Goal: Information Seeking & Learning: Check status

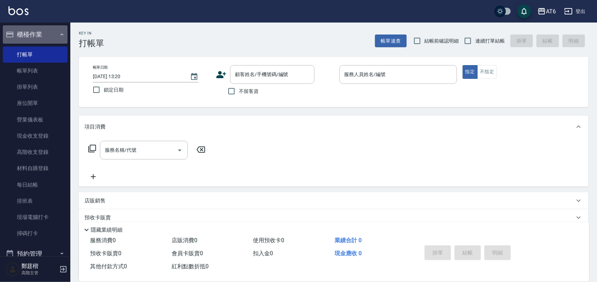
click at [47, 37] on button "櫃檯作業" at bounding box center [35, 34] width 65 height 18
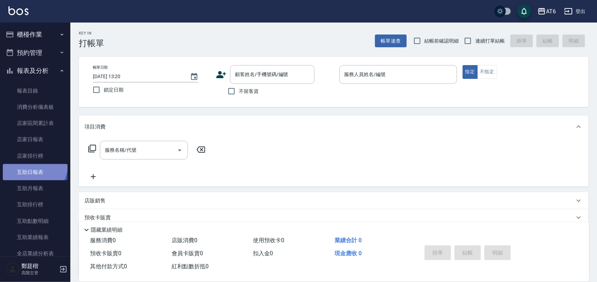
click at [29, 164] on link "互助日報表" at bounding box center [35, 172] width 65 height 16
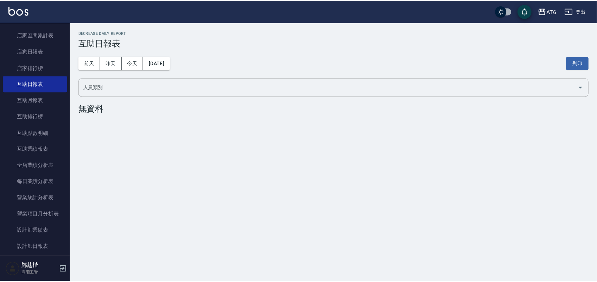
scroll to position [132, 0]
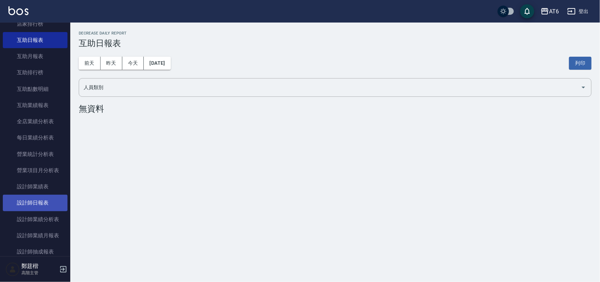
click at [47, 205] on link "設計師日報表" at bounding box center [35, 202] width 65 height 16
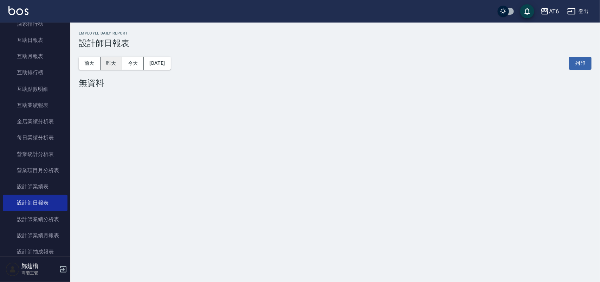
click at [116, 60] on button "昨天" at bounding box center [112, 63] width 22 height 13
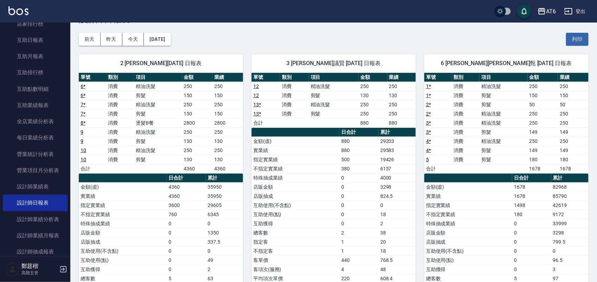
scroll to position [44, 0]
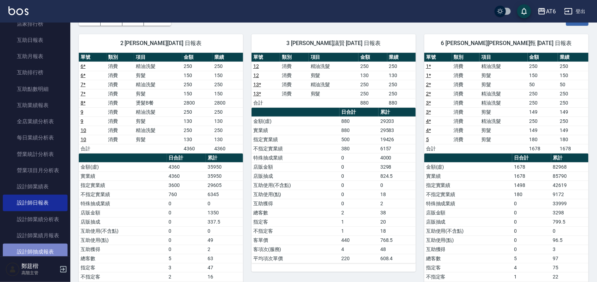
click at [50, 245] on link "設計師抽成報表" at bounding box center [35, 251] width 65 height 16
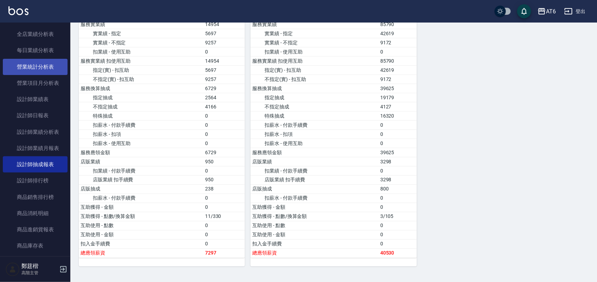
scroll to position [220, 0]
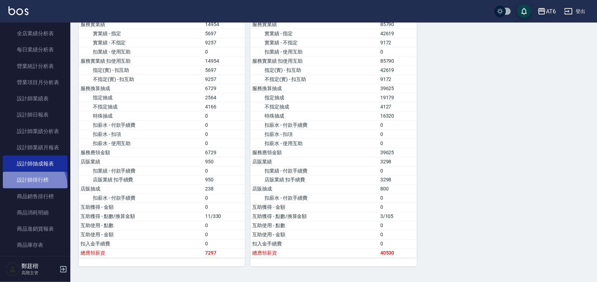
click at [28, 187] on link "設計師排行榜" at bounding box center [35, 180] width 65 height 16
click at [28, 181] on link "設計師排行榜" at bounding box center [35, 180] width 65 height 16
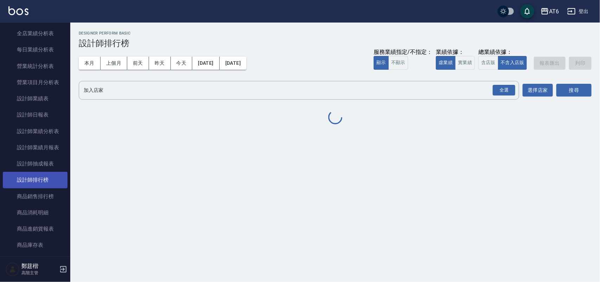
click at [28, 181] on link "設計師排行榜" at bounding box center [35, 180] width 65 height 16
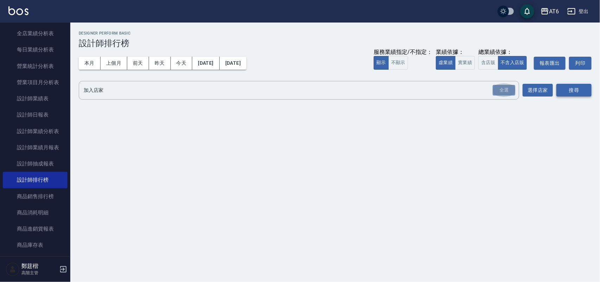
drag, startPoint x: 513, startPoint y: 87, endPoint x: 589, endPoint y: 87, distance: 76.7
click at [513, 87] on div "全選" at bounding box center [504, 90] width 23 height 11
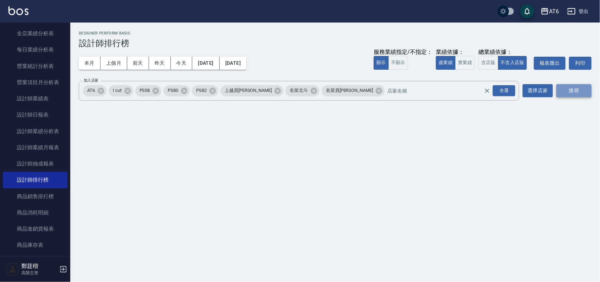
click at [589, 89] on button "搜尋" at bounding box center [574, 90] width 35 height 13
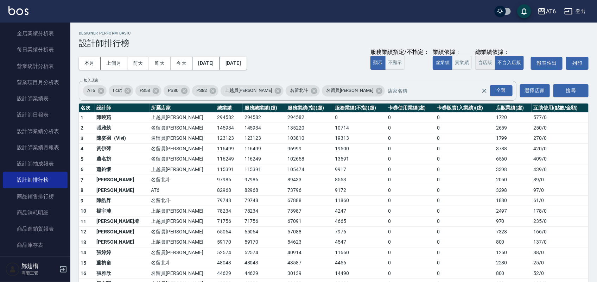
click at [475, 62] on button "含店販" at bounding box center [485, 63] width 20 height 14
click at [468, 63] on button "實業績" at bounding box center [462, 63] width 20 height 14
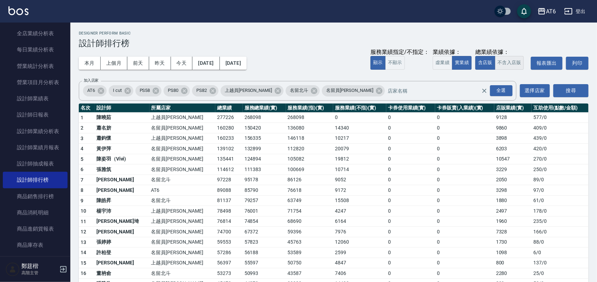
click at [507, 63] on button "不含入店販" at bounding box center [509, 63] width 29 height 14
click at [484, 70] on button "含店販" at bounding box center [485, 63] width 20 height 14
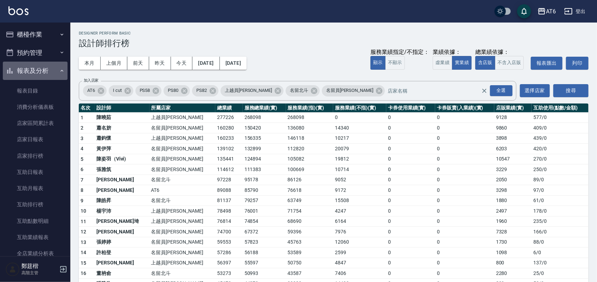
drag, startPoint x: 36, startPoint y: 69, endPoint x: 44, endPoint y: 33, distance: 37.5
click at [35, 69] on button "報表及分析" at bounding box center [35, 71] width 65 height 18
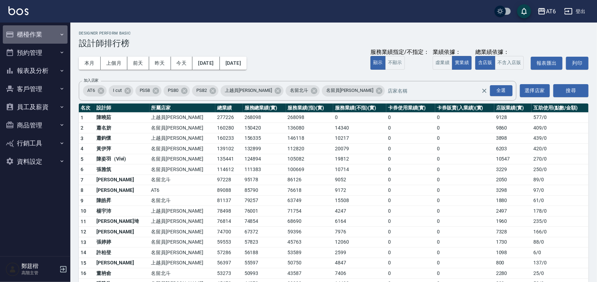
click at [44, 31] on button "櫃檯作業" at bounding box center [35, 34] width 65 height 18
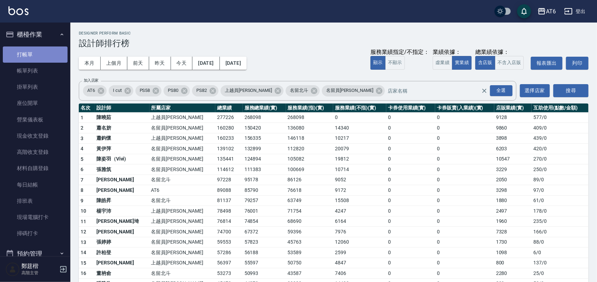
click at [46, 52] on link "打帳單" at bounding box center [35, 54] width 65 height 16
click at [47, 38] on button "櫃檯作業" at bounding box center [35, 34] width 65 height 18
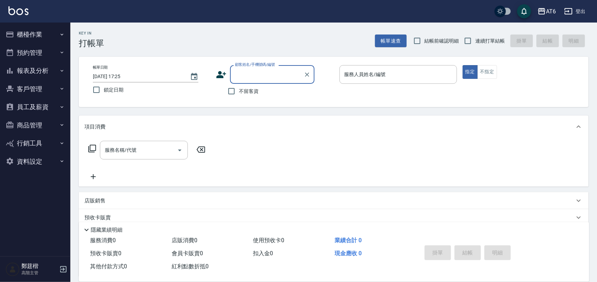
click at [31, 73] on button "報表及分析" at bounding box center [35, 71] width 65 height 18
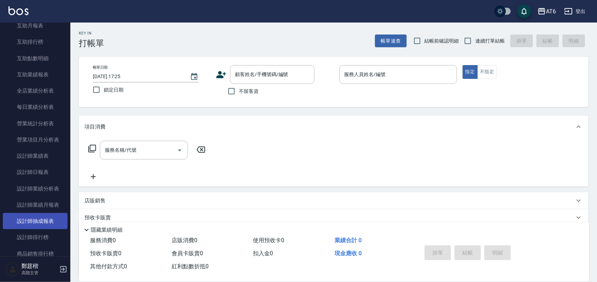
scroll to position [176, 0]
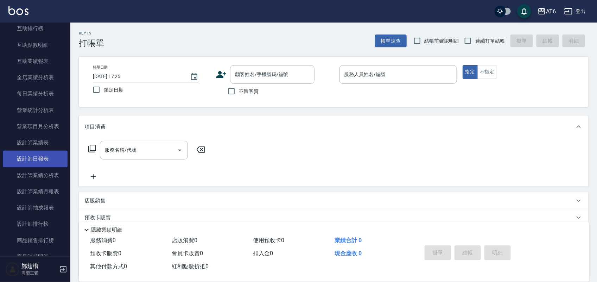
click at [38, 162] on link "設計師日報表" at bounding box center [35, 159] width 65 height 16
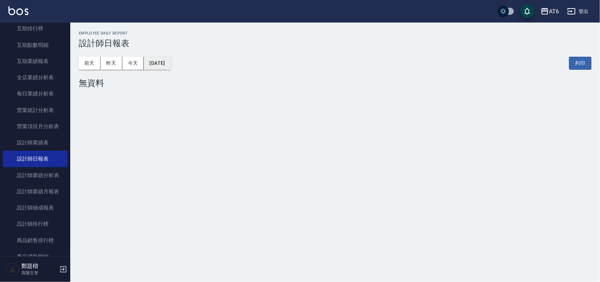
click at [171, 66] on button "[DATE]" at bounding box center [157, 63] width 27 height 13
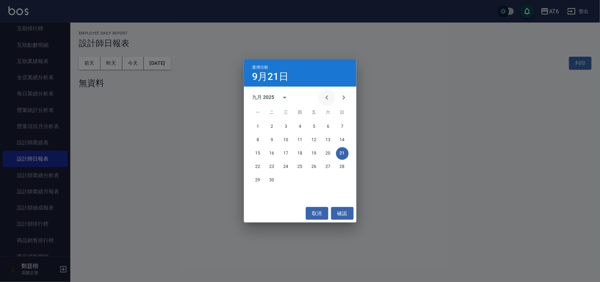
click at [325, 97] on icon "Previous month" at bounding box center [327, 97] width 8 height 8
click at [299, 165] on button "21" at bounding box center [300, 166] width 13 height 13
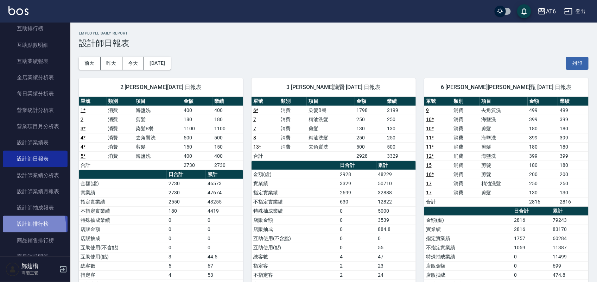
click at [20, 228] on link "設計師排行榜" at bounding box center [35, 224] width 65 height 16
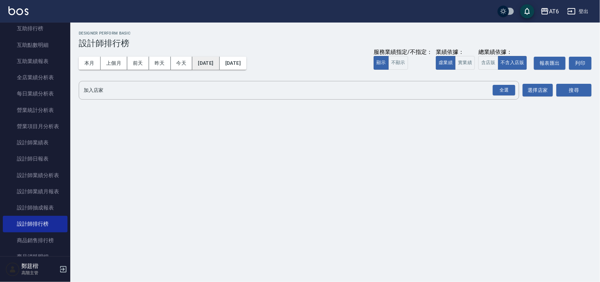
click at [219, 62] on button "[DATE]" at bounding box center [205, 63] width 27 height 13
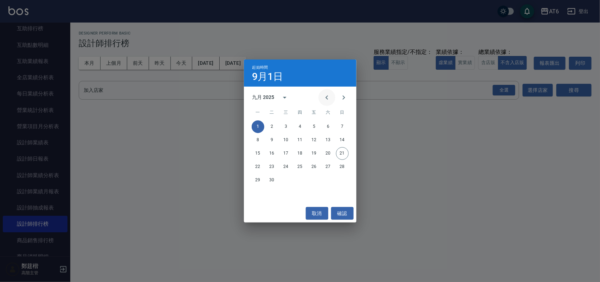
click at [325, 103] on button "Previous month" at bounding box center [327, 97] width 17 height 17
click at [312, 128] on button "1" at bounding box center [314, 126] width 13 height 13
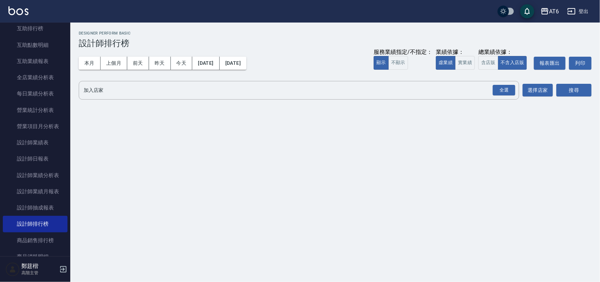
click at [247, 67] on button "[DATE]" at bounding box center [233, 63] width 27 height 13
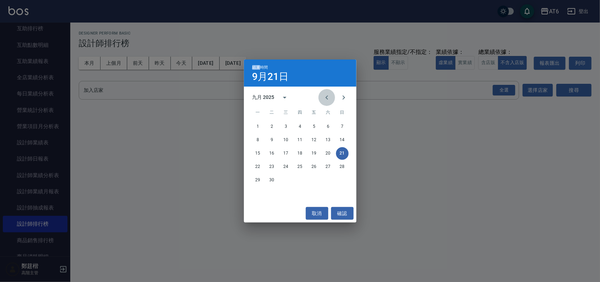
click at [328, 98] on icon "Previous month" at bounding box center [327, 97] width 8 height 8
click at [302, 167] on button "21" at bounding box center [300, 166] width 13 height 13
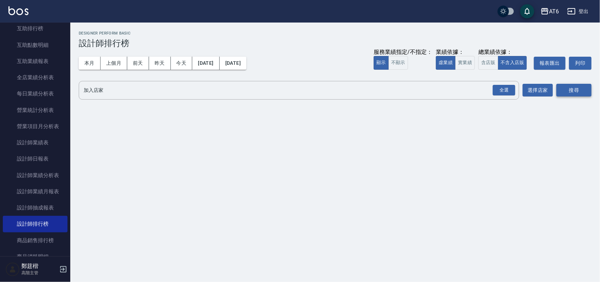
click at [502, 89] on div "全選" at bounding box center [504, 90] width 23 height 11
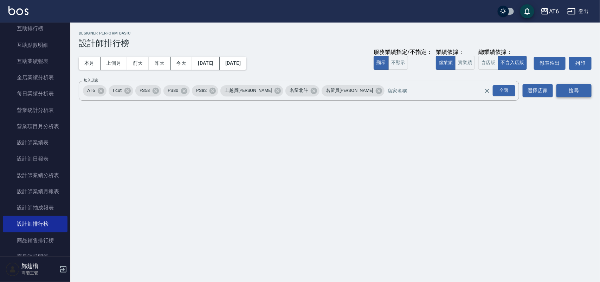
click at [565, 89] on button "搜尋" at bounding box center [574, 90] width 35 height 13
drag, startPoint x: 461, startPoint y: 64, endPoint x: 486, endPoint y: 60, distance: 25.2
click at [460, 64] on button "實業績" at bounding box center [465, 63] width 20 height 14
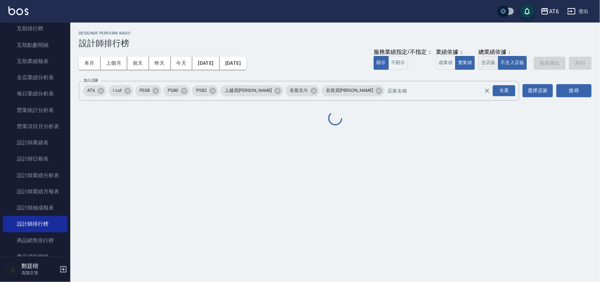
click at [488, 60] on button "含店販" at bounding box center [489, 63] width 20 height 14
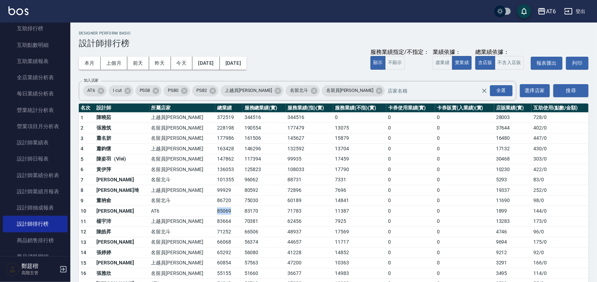
drag, startPoint x: 203, startPoint y: 212, endPoint x: 176, endPoint y: 213, distance: 27.1
click at [176, 213] on tr "10 [PERSON_NAME]甄 AT6 85069 83170 71783 11387 0 0 1899 144 / 0" at bounding box center [334, 211] width 510 height 11
click at [176, 213] on td "AT6" at bounding box center [182, 211] width 66 height 11
drag, startPoint x: 154, startPoint y: 210, endPoint x: 237, endPoint y: 206, distance: 83.8
click at [235, 207] on tr "10 [PERSON_NAME]甄 AT6 85069 83170 71783 11387 0 0 1899 144 / 0" at bounding box center [334, 211] width 510 height 11
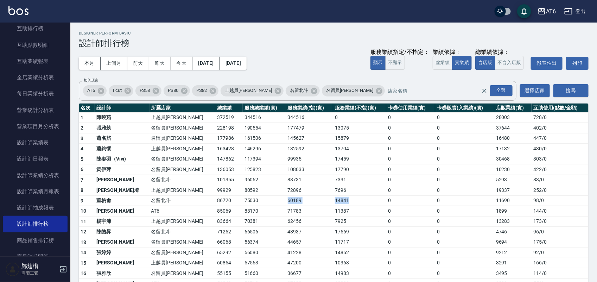
drag, startPoint x: 249, startPoint y: 206, endPoint x: 391, endPoint y: 204, distance: 142.4
click at [351, 204] on tr "9 [PERSON_NAME] 86720 75030 60189 14841 0 0 11690 98 / 0" at bounding box center [334, 200] width 510 height 11
click at [387, 204] on td "0" at bounding box center [410, 200] width 49 height 11
drag, startPoint x: 286, startPoint y: 227, endPoint x: 229, endPoint y: 227, distance: 56.3
click at [254, 227] on tr "12 [PERSON_NAME]留北斗 71252 66506 48937 17569 0 0 4746 96 / 0" at bounding box center [334, 231] width 510 height 11
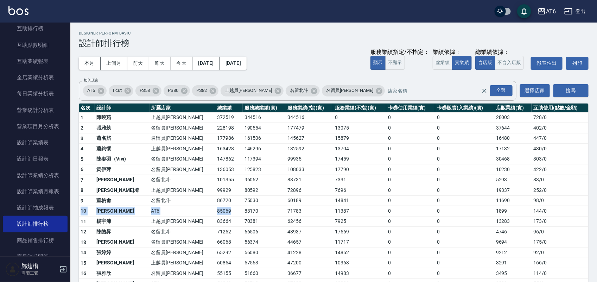
drag, startPoint x: 201, startPoint y: 212, endPoint x: 82, endPoint y: 212, distance: 119.6
click at [82, 212] on tr "10 [PERSON_NAME]甄 AT6 85069 83170 71783 11387 0 0 1899 144 / 0" at bounding box center [334, 211] width 510 height 11
click at [481, 182] on td "0" at bounding box center [464, 179] width 59 height 11
click at [247, 66] on button "[DATE]" at bounding box center [233, 63] width 27 height 13
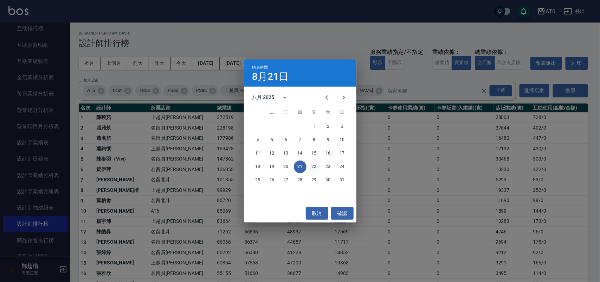
click at [311, 164] on button "22" at bounding box center [314, 166] width 13 height 13
click at [311, 164] on div "AT6 [DATE] - [DATE] 設計師排行榜 列印時間： [DATE][PHONE_NUMBER]:25 Designer Perform Basic…" at bounding box center [298, 262] width 597 height 524
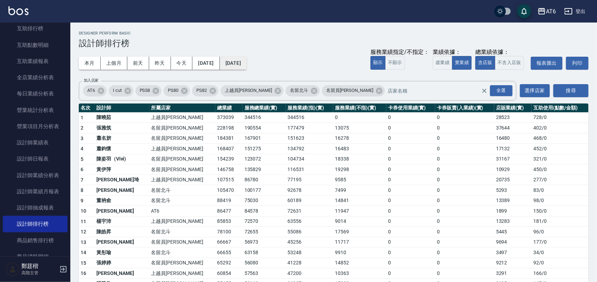
click at [247, 64] on button "[DATE]" at bounding box center [233, 63] width 27 height 13
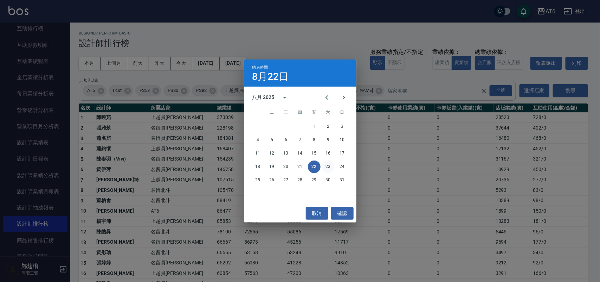
click at [329, 168] on button "23" at bounding box center [328, 166] width 13 height 13
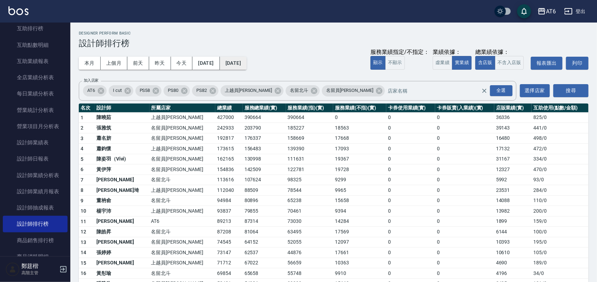
click at [247, 62] on button "[DATE]" at bounding box center [233, 63] width 27 height 13
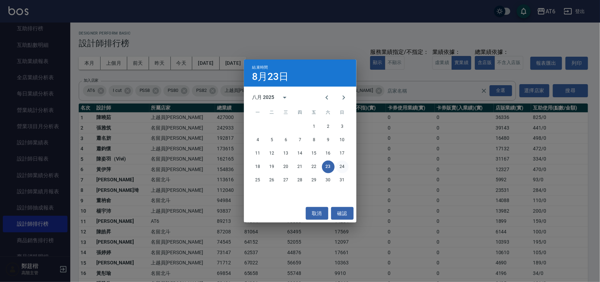
click at [338, 169] on button "24" at bounding box center [342, 166] width 13 height 13
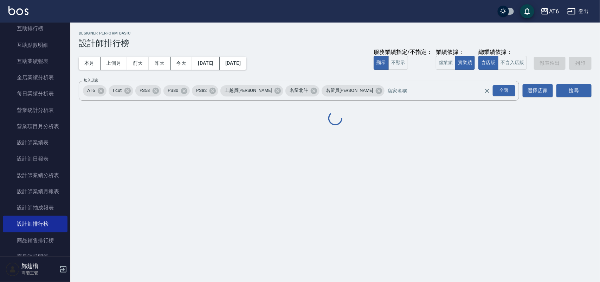
click at [337, 169] on div "AT6 [DATE] - [DATE] 設計師排行榜 列印時間： [DATE][PHONE_NUMBER]:26 Designer Perform Basic…" at bounding box center [300, 141] width 600 height 282
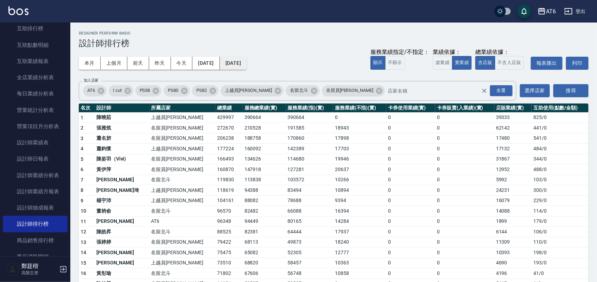
click at [247, 64] on button "[DATE]" at bounding box center [233, 63] width 27 height 13
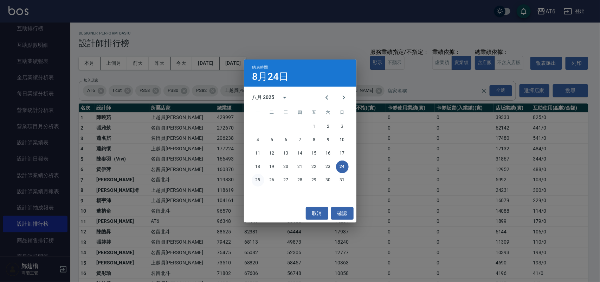
click at [259, 180] on button "25" at bounding box center [258, 180] width 13 height 13
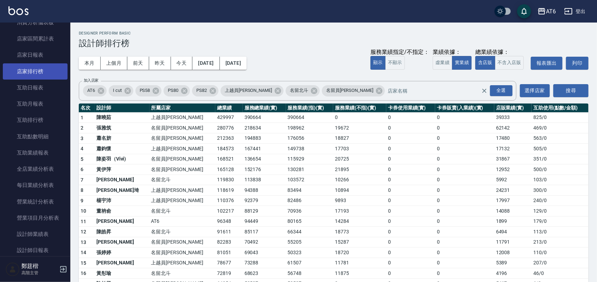
scroll to position [88, 0]
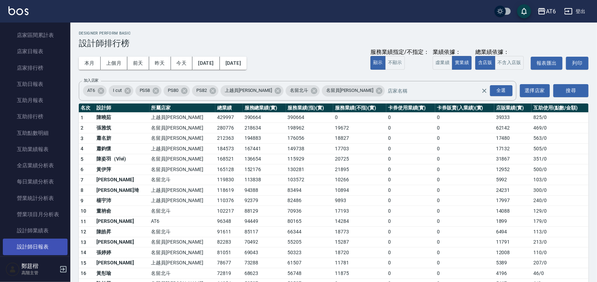
click at [48, 250] on link "設計師日報表" at bounding box center [35, 246] width 65 height 16
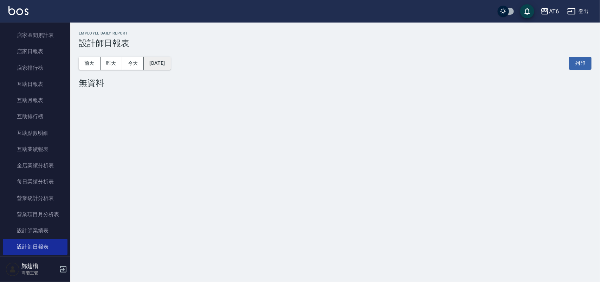
click at [171, 60] on button "[DATE]" at bounding box center [157, 63] width 27 height 13
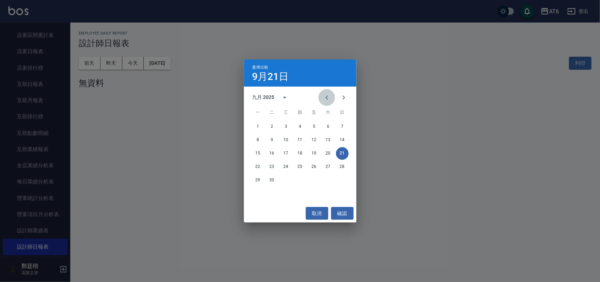
click at [323, 98] on icon "Previous month" at bounding box center [327, 97] width 8 height 8
click at [344, 100] on icon "Next month" at bounding box center [344, 97] width 8 height 8
click at [315, 166] on button "22" at bounding box center [314, 166] width 13 height 13
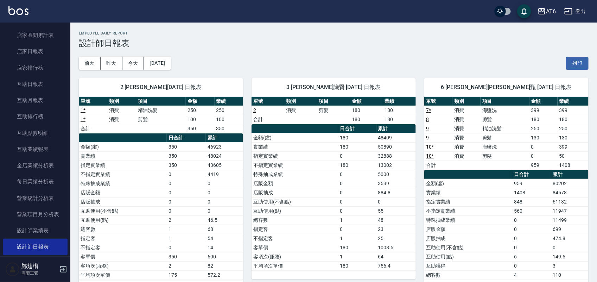
click at [170, 62] on button "[DATE]" at bounding box center [157, 63] width 27 height 13
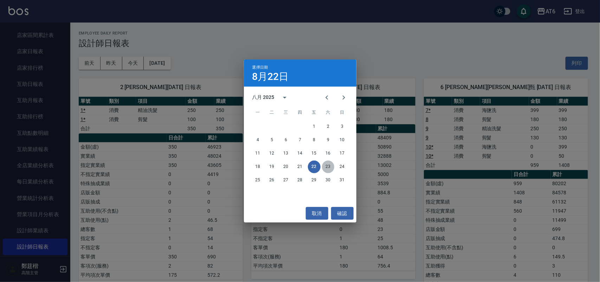
click at [324, 165] on button "23" at bounding box center [328, 166] width 13 height 13
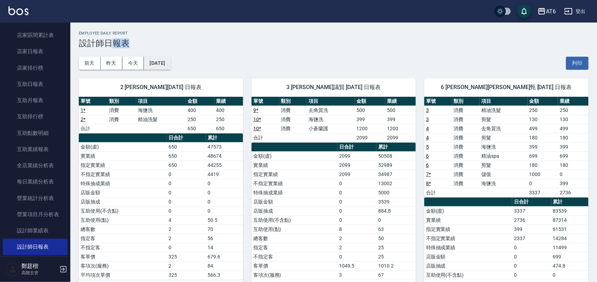
click at [171, 64] on button "[DATE]" at bounding box center [157, 63] width 27 height 13
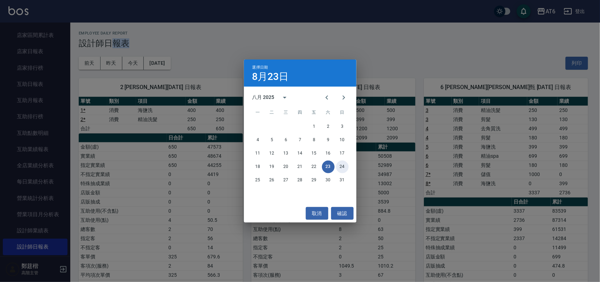
click at [342, 162] on button "24" at bounding box center [342, 166] width 13 height 13
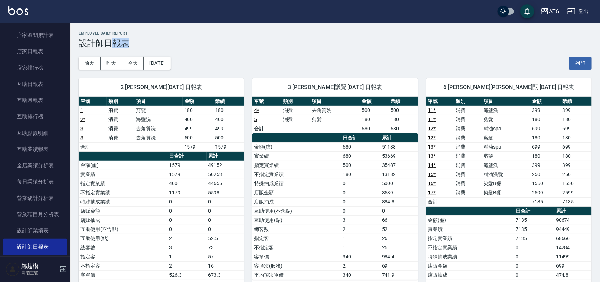
click at [317, 62] on div "[DATE] [DATE] [DATE] [DATE] 列印" at bounding box center [335, 63] width 513 height 30
click at [161, 60] on button "[DATE]" at bounding box center [157, 63] width 27 height 13
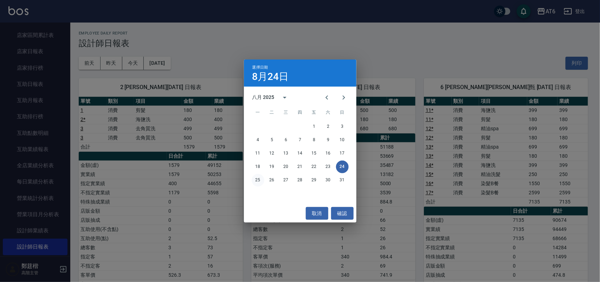
click at [257, 181] on button "25" at bounding box center [258, 180] width 13 height 13
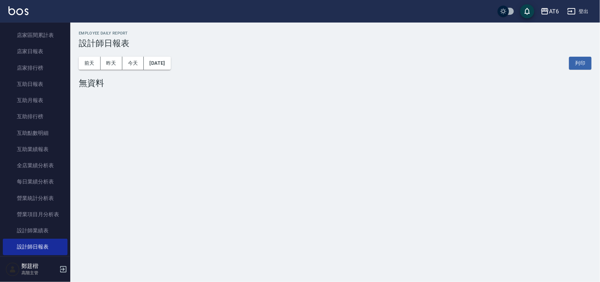
click at [184, 63] on div "[DATE] [DATE] [DATE] [DATE] 列印" at bounding box center [335, 63] width 513 height 30
click at [183, 65] on div "[DATE] [DATE] [DATE] [DATE] 列印" at bounding box center [335, 63] width 513 height 30
click at [168, 67] on button "[DATE]" at bounding box center [157, 63] width 27 height 13
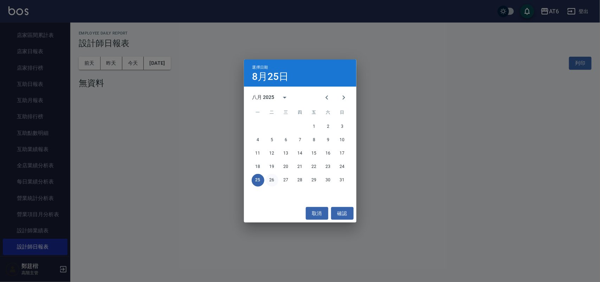
click at [271, 177] on button "26" at bounding box center [272, 180] width 13 height 13
click at [271, 177] on div "AT6 [DATE] 設計師日報表 列印時間： [DATE][PHONE_NUMBER]:27 Employee Daily Report 設計師日報表 [D…" at bounding box center [300, 141] width 600 height 282
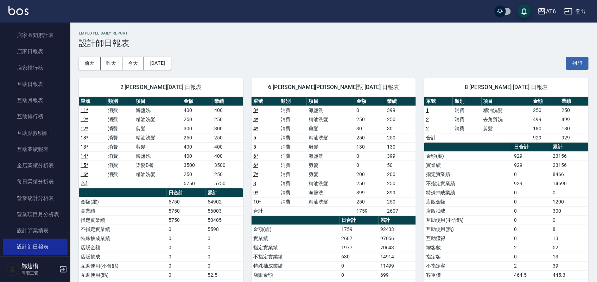
click at [207, 55] on div "[DATE] [DATE] [DATE] [DATE] 列印" at bounding box center [334, 63] width 510 height 30
click at [170, 62] on button "[DATE]" at bounding box center [157, 63] width 27 height 13
click at [171, 58] on button "[DATE]" at bounding box center [157, 63] width 27 height 13
click at [170, 61] on button "[DATE]" at bounding box center [157, 63] width 27 height 13
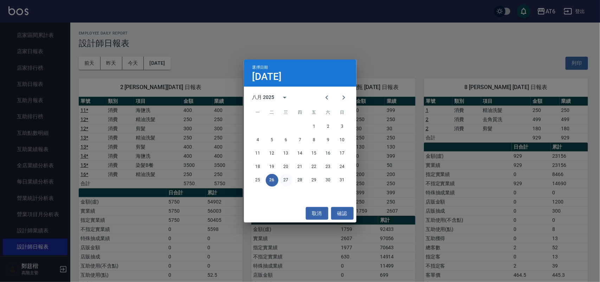
click at [286, 177] on button "27" at bounding box center [286, 180] width 13 height 13
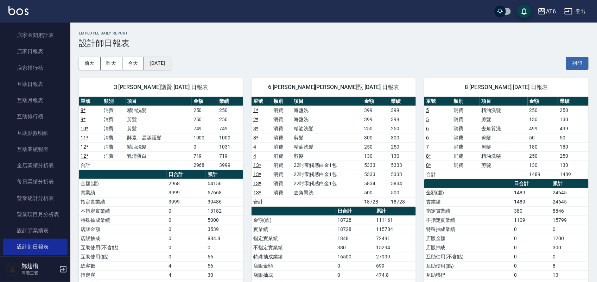
click at [171, 69] on button "[DATE]" at bounding box center [157, 63] width 27 height 13
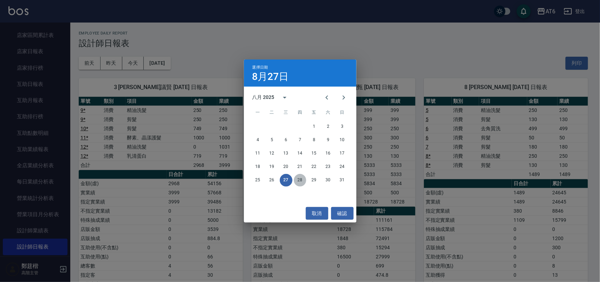
click at [301, 178] on button "28" at bounding box center [300, 180] width 13 height 13
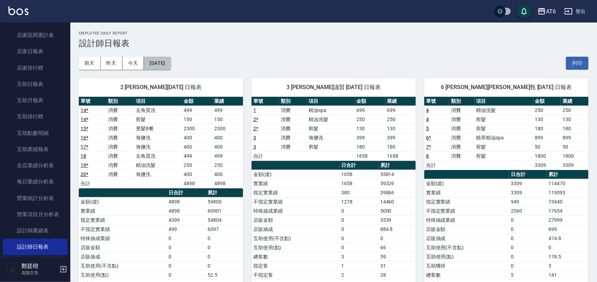
click at [171, 64] on button "[DATE]" at bounding box center [157, 63] width 27 height 13
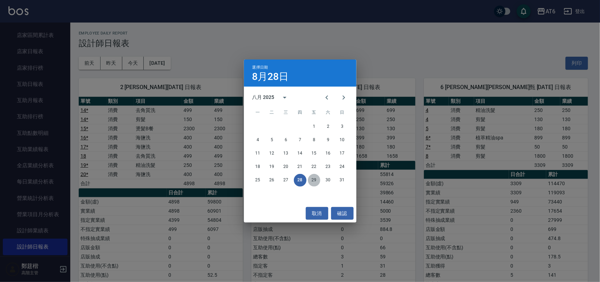
click at [312, 180] on button "29" at bounding box center [314, 180] width 13 height 13
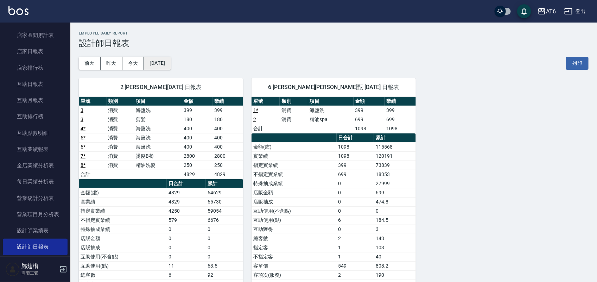
click at [171, 60] on button "[DATE]" at bounding box center [157, 63] width 27 height 13
click at [171, 68] on button "[DATE]" at bounding box center [157, 63] width 27 height 13
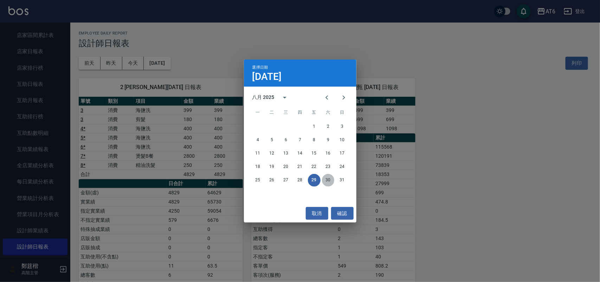
click at [328, 180] on button "30" at bounding box center [328, 180] width 13 height 13
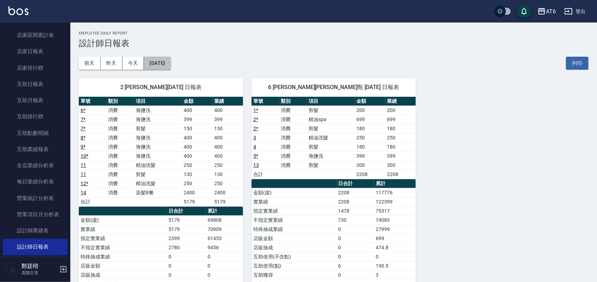
click at [171, 60] on button "[DATE]" at bounding box center [157, 63] width 27 height 13
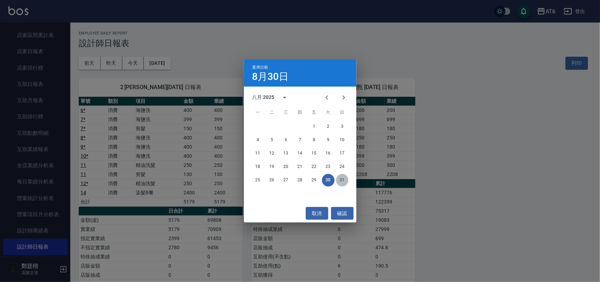
click at [341, 178] on button "31" at bounding box center [342, 180] width 13 height 13
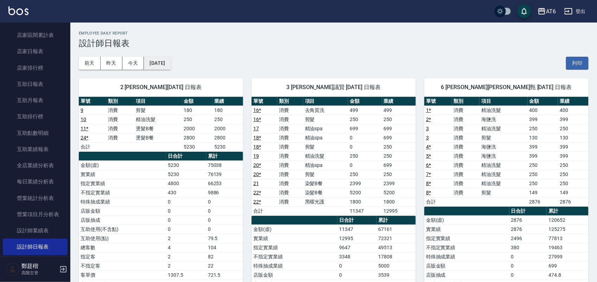
click at [168, 69] on button "[DATE]" at bounding box center [157, 63] width 27 height 13
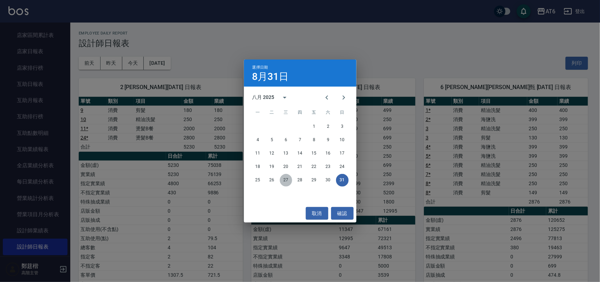
click at [288, 178] on button "27" at bounding box center [286, 180] width 13 height 13
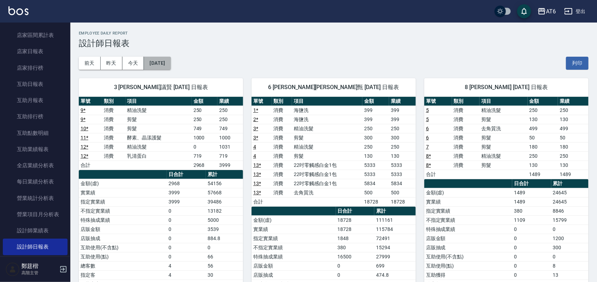
click at [168, 65] on button "[DATE]" at bounding box center [157, 63] width 27 height 13
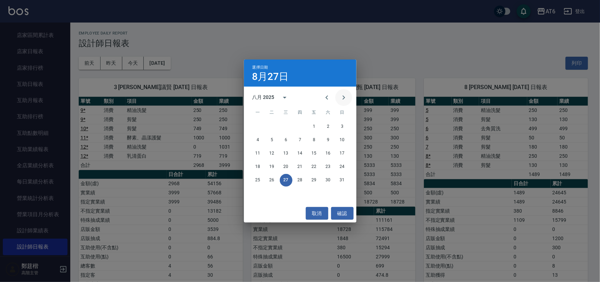
click at [340, 98] on icon "Next month" at bounding box center [344, 97] width 8 height 8
click at [268, 178] on button "30" at bounding box center [272, 180] width 13 height 13
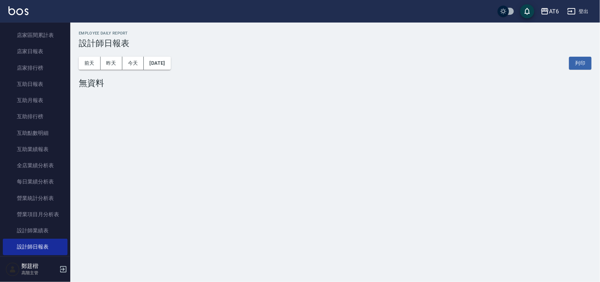
drag, startPoint x: 169, startPoint y: 66, endPoint x: 172, endPoint y: 70, distance: 4.5
click at [172, 70] on div "[DATE] [DATE] [DATE] [DATE] 列印" at bounding box center [335, 63] width 513 height 30
click at [171, 64] on button "[DATE]" at bounding box center [157, 63] width 27 height 13
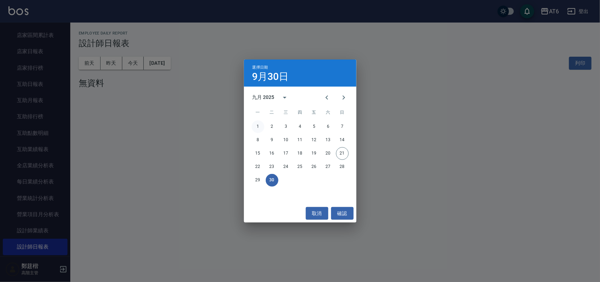
click at [261, 127] on button "1" at bounding box center [258, 126] width 13 height 13
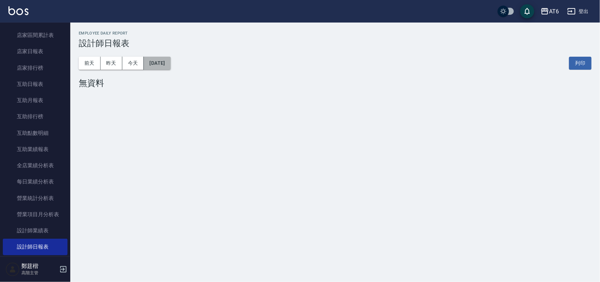
click at [171, 66] on button "[DATE]" at bounding box center [157, 63] width 27 height 13
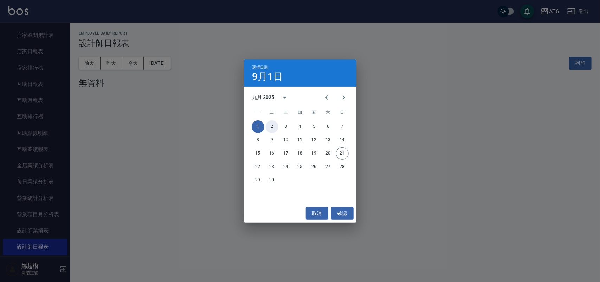
drag, startPoint x: 271, startPoint y: 126, endPoint x: 252, endPoint y: 115, distance: 21.7
click at [271, 126] on button "2" at bounding box center [272, 126] width 13 height 13
click at [271, 126] on div "AT6 [DATE] 設計師日報表 列印時間： [DATE][PHONE_NUMBER]:28 Employee Daily Report 設計師日報表 [D…" at bounding box center [300, 141] width 600 height 282
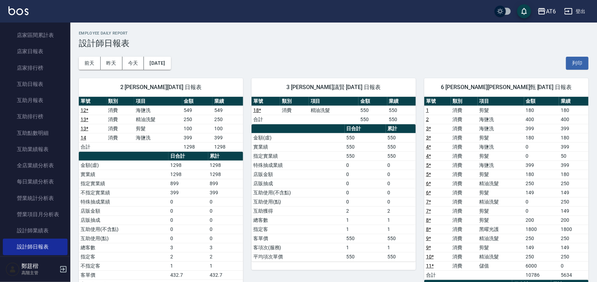
click at [171, 63] on button "[DATE]" at bounding box center [157, 63] width 27 height 13
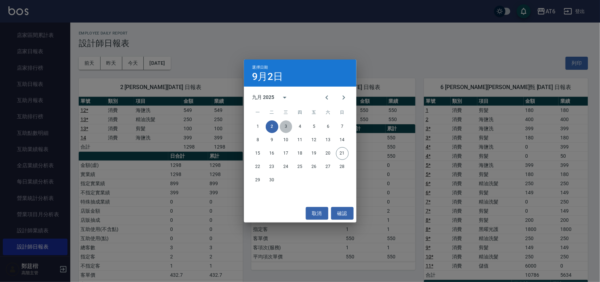
click at [284, 125] on button "3" at bounding box center [286, 126] width 13 height 13
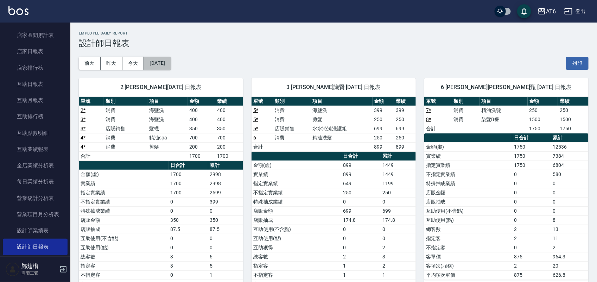
click at [171, 63] on button "[DATE]" at bounding box center [157, 63] width 27 height 13
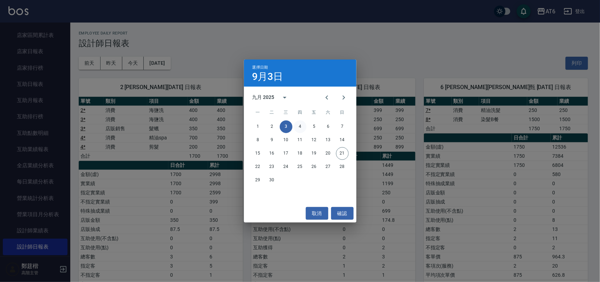
click at [299, 124] on button "4" at bounding box center [300, 126] width 13 height 13
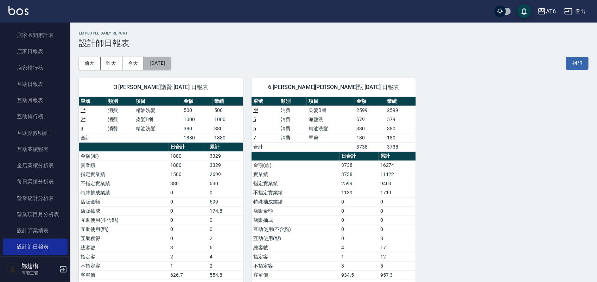
click at [171, 65] on button "[DATE]" at bounding box center [157, 63] width 27 height 13
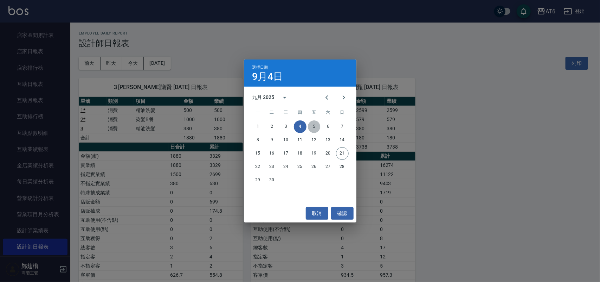
click at [319, 127] on button "5" at bounding box center [314, 126] width 13 height 13
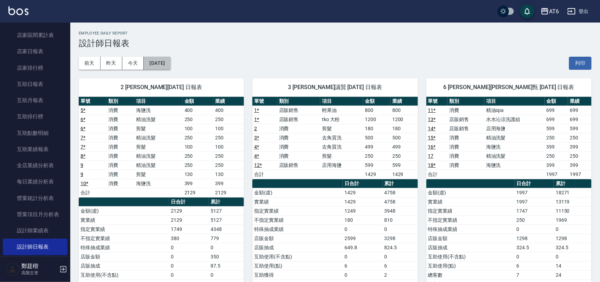
click at [159, 64] on button "[DATE]" at bounding box center [157, 63] width 27 height 13
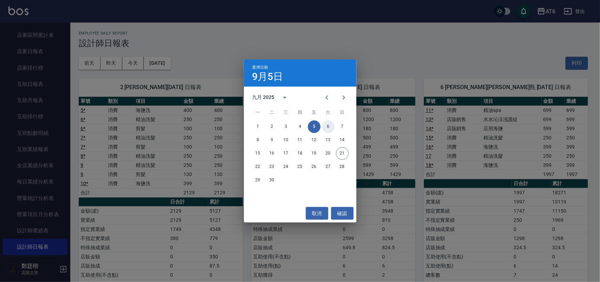
click at [335, 129] on div "1 2 3 4 5 6 7" at bounding box center [300, 126] width 113 height 13
click at [333, 127] on button "6" at bounding box center [328, 126] width 13 height 13
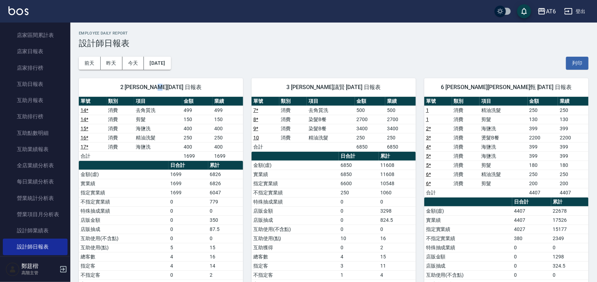
click at [162, 70] on div "2 [PERSON_NAME][DATE] 日報表 單號 類別 項目 金額 業績 14 * 消費 去角質洗 499 499 14 * 消費 剪髮 150 15…" at bounding box center [156, 211] width 173 height 282
click at [171, 66] on button "[DATE]" at bounding box center [157, 63] width 27 height 13
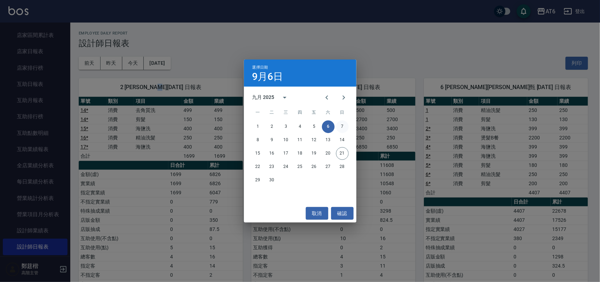
click at [343, 126] on button "7" at bounding box center [342, 126] width 13 height 13
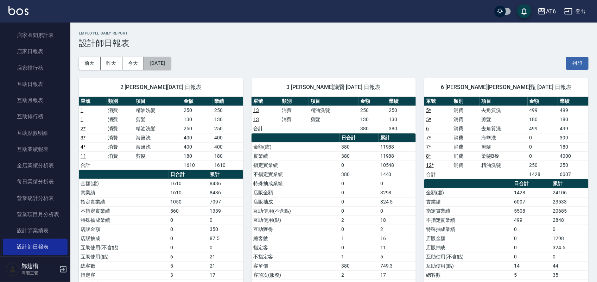
click at [167, 64] on button "[DATE]" at bounding box center [157, 63] width 27 height 13
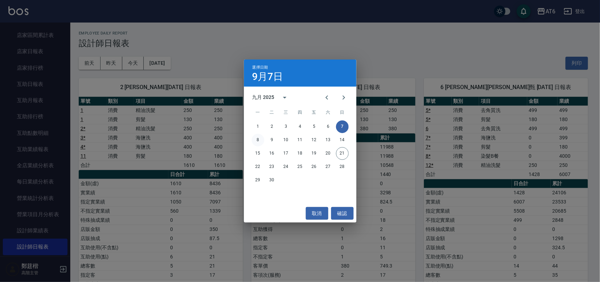
click at [259, 137] on button "8" at bounding box center [258, 140] width 13 height 13
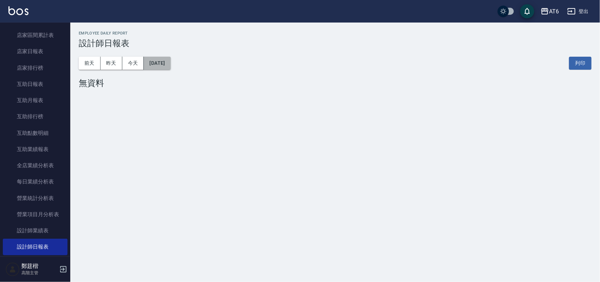
click at [164, 65] on button "[DATE]" at bounding box center [157, 63] width 27 height 13
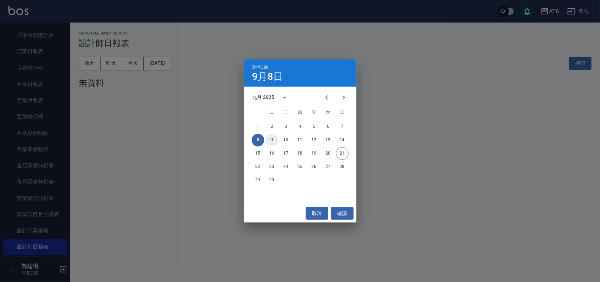
click at [271, 141] on button "9" at bounding box center [272, 140] width 13 height 13
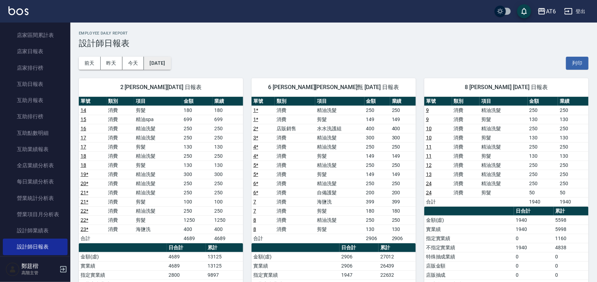
click at [162, 62] on button "[DATE]" at bounding box center [157, 63] width 27 height 13
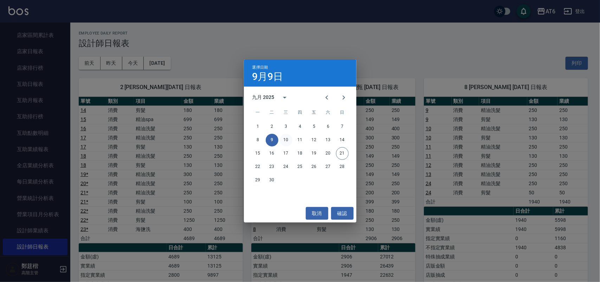
click at [284, 136] on button "10" at bounding box center [286, 140] width 13 height 13
click at [284, 136] on div "AT6 [DATE] 設計師日報表 列印時間： [DATE][PHONE_NUMBER]:28 Employee Daily Report 設計師日報表 [D…" at bounding box center [298, 207] width 597 height 415
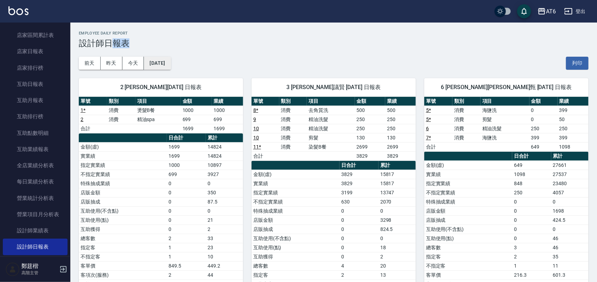
click at [156, 67] on button "[DATE]" at bounding box center [157, 63] width 27 height 13
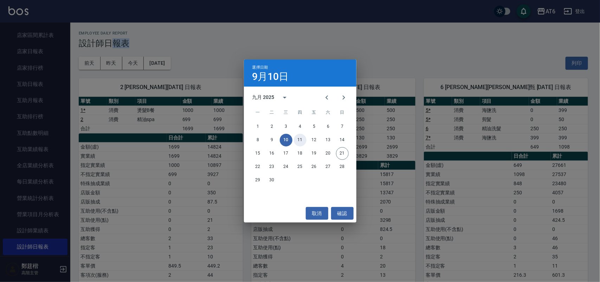
click at [303, 139] on button "11" at bounding box center [300, 140] width 13 height 13
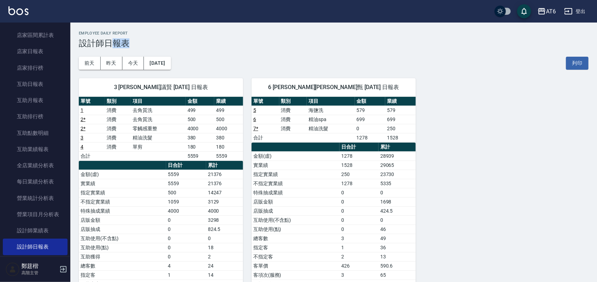
click at [217, 46] on h3 "設計師日報表" at bounding box center [334, 43] width 510 height 10
click at [171, 63] on button "[DATE]" at bounding box center [157, 63] width 27 height 13
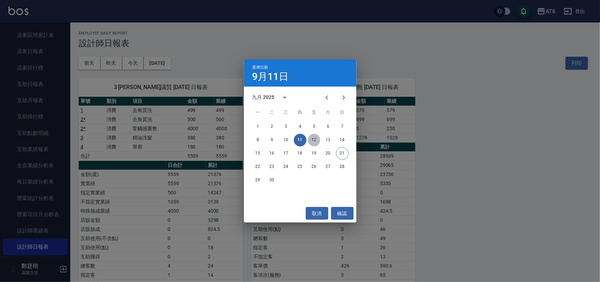
click at [318, 140] on button "12" at bounding box center [314, 140] width 13 height 13
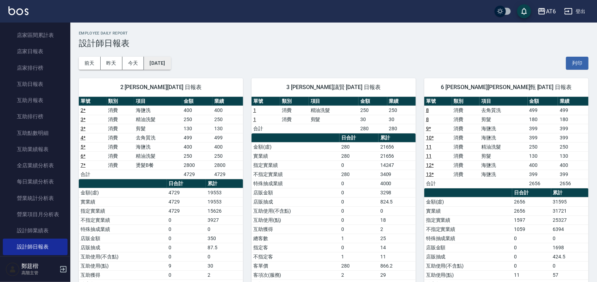
click at [168, 59] on button "[DATE]" at bounding box center [157, 63] width 27 height 13
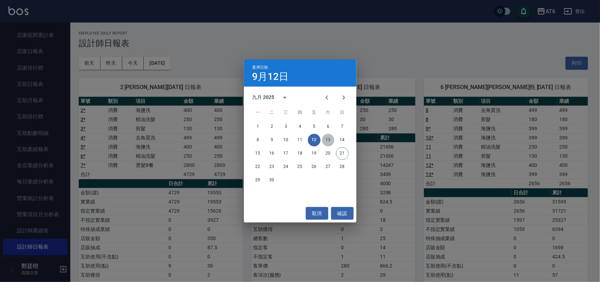
click at [332, 138] on button "13" at bounding box center [328, 140] width 13 height 13
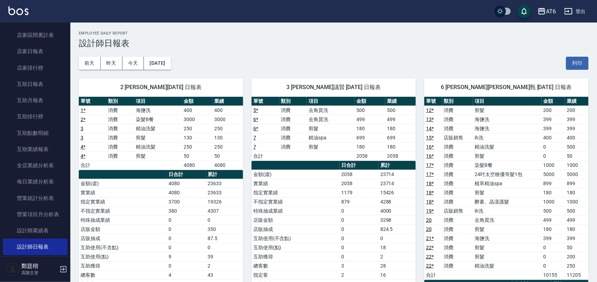
click at [166, 65] on button "[DATE]" at bounding box center [157, 63] width 27 height 13
click at [171, 61] on button "[DATE]" at bounding box center [157, 63] width 27 height 13
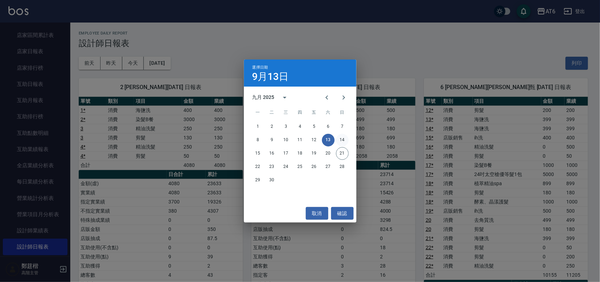
click at [347, 139] on button "14" at bounding box center [342, 140] width 13 height 13
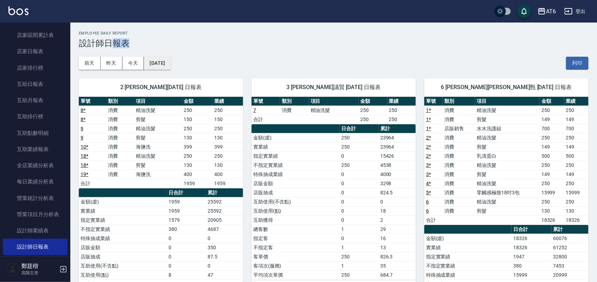
click at [164, 60] on button "[DATE]" at bounding box center [157, 63] width 27 height 13
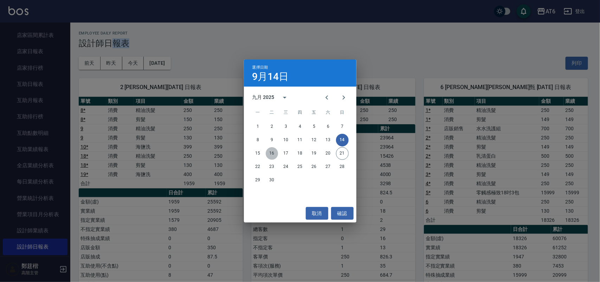
click at [275, 150] on button "16" at bounding box center [272, 153] width 13 height 13
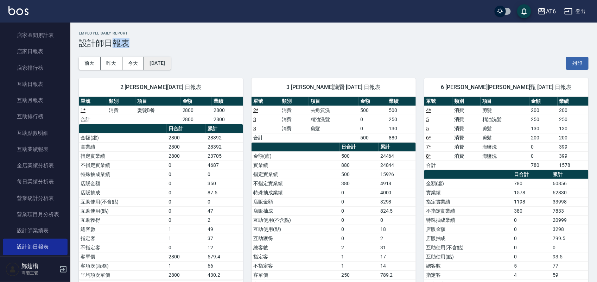
click at [166, 65] on button "[DATE]" at bounding box center [157, 63] width 27 height 13
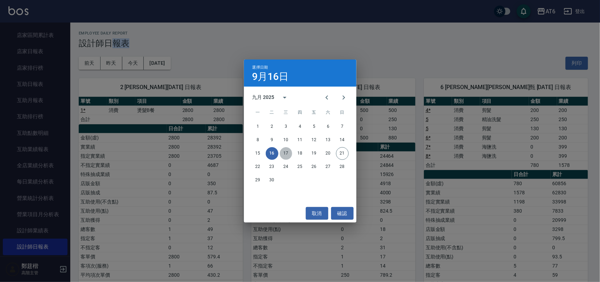
click at [286, 154] on button "17" at bounding box center [286, 153] width 13 height 13
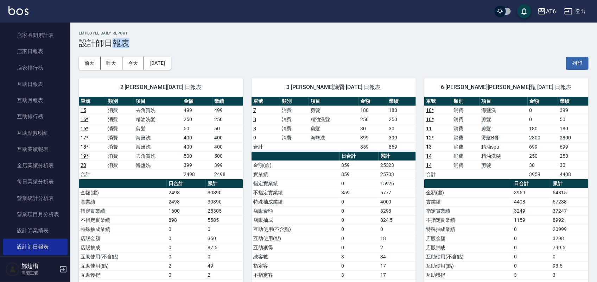
click at [169, 64] on button "[DATE]" at bounding box center [157, 63] width 27 height 13
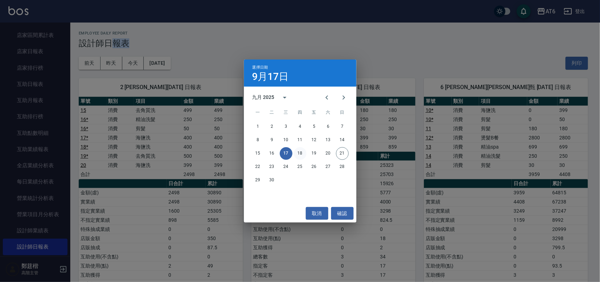
click at [299, 155] on button "18" at bounding box center [300, 153] width 13 height 13
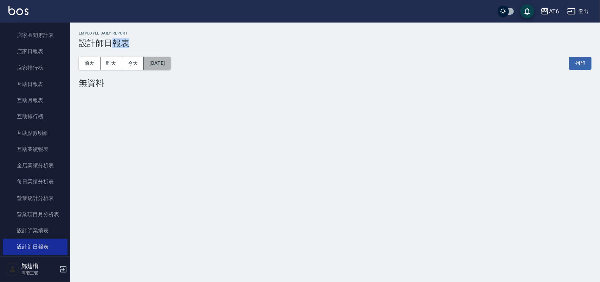
click at [171, 58] on button "[DATE]" at bounding box center [157, 63] width 27 height 13
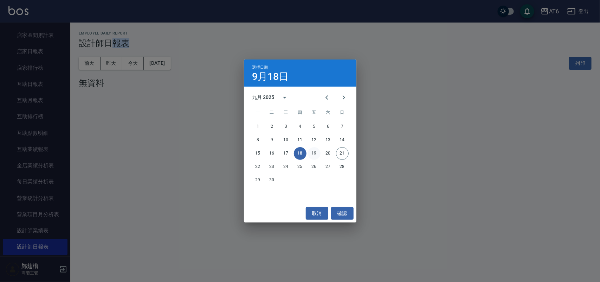
click at [309, 153] on button "19" at bounding box center [314, 153] width 13 height 13
click at [309, 153] on div "AT6 [DATE] 設計師日報表 列印時間： [DATE][PHONE_NUMBER]:29 Employee Daily Report 設計師日報表 [D…" at bounding box center [300, 141] width 600 height 282
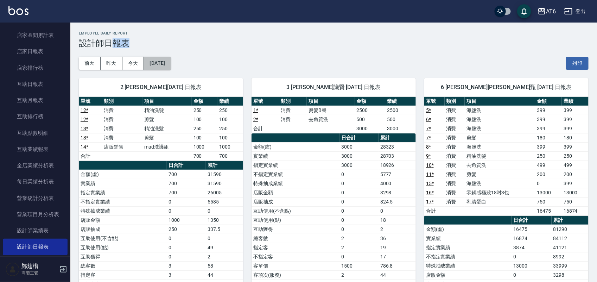
click at [171, 68] on button "[DATE]" at bounding box center [157, 63] width 27 height 13
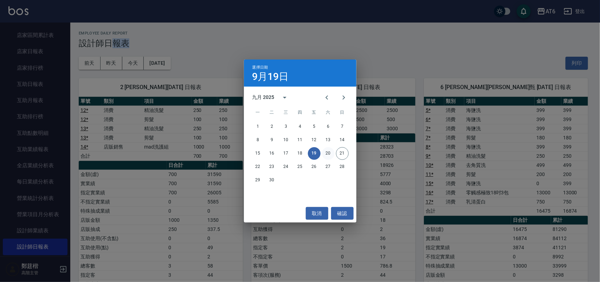
click at [326, 153] on button "20" at bounding box center [328, 153] width 13 height 13
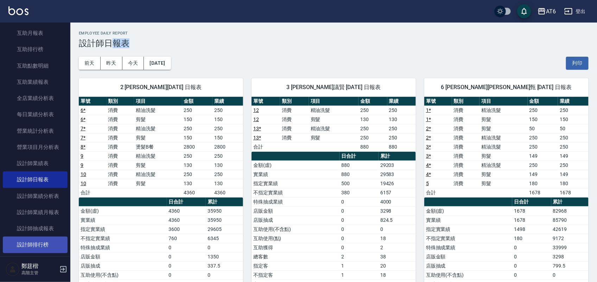
scroll to position [176, 0]
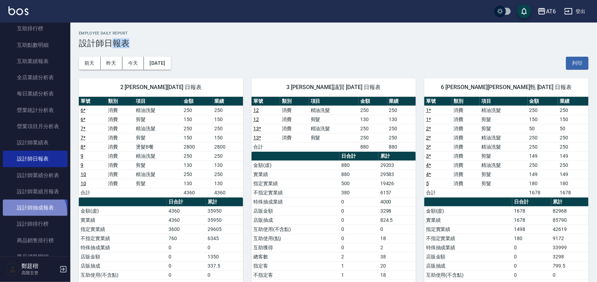
click at [32, 213] on link "設計師抽成報表" at bounding box center [35, 207] width 65 height 16
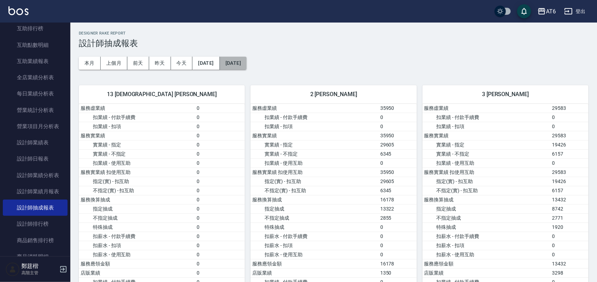
click at [239, 64] on button "[DATE]" at bounding box center [233, 63] width 27 height 13
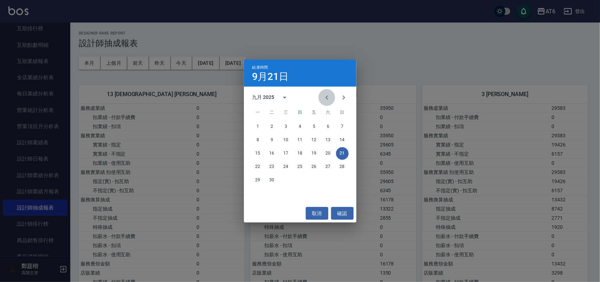
click at [323, 99] on icon "Previous month" at bounding box center [327, 97] width 8 height 8
click at [296, 165] on button "21" at bounding box center [300, 166] width 13 height 13
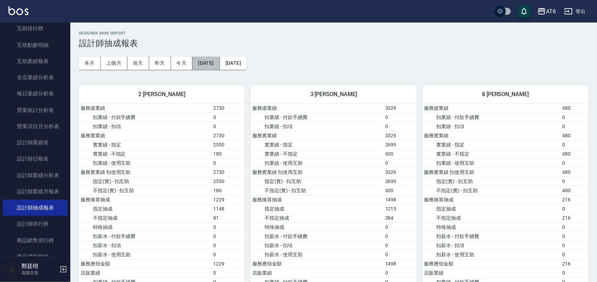
click at [219, 59] on button "[DATE]" at bounding box center [205, 63] width 27 height 13
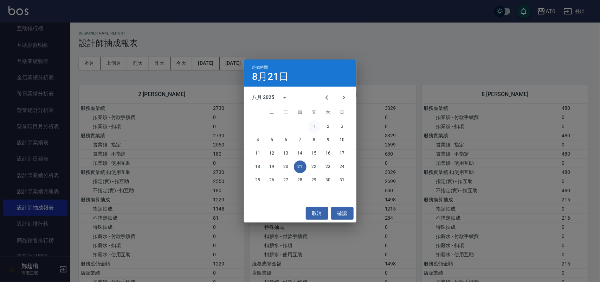
click at [314, 130] on button "1" at bounding box center [314, 126] width 13 height 13
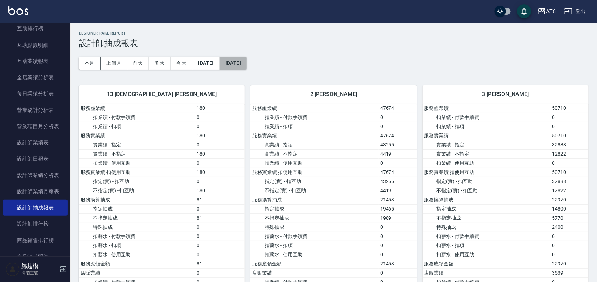
click at [247, 63] on button "[DATE]" at bounding box center [233, 63] width 27 height 13
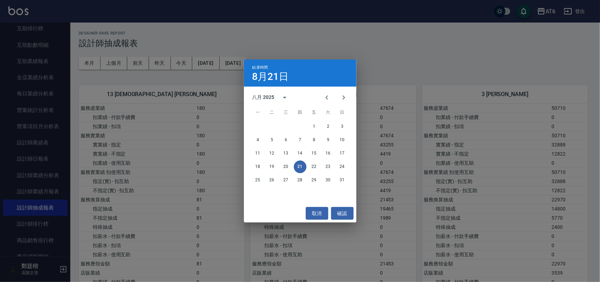
click at [400, 111] on div "結束時間 [DATE] 八月 2025 一 二 三 四 五 六 日 1 2 3 4 5 6 7 8 9 10 11 12 13 14 15 16 17 18 …" at bounding box center [300, 141] width 600 height 282
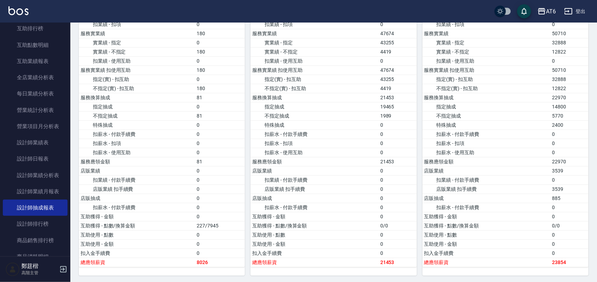
scroll to position [132, 0]
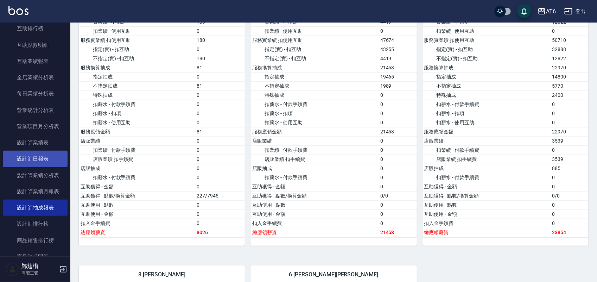
click at [35, 158] on link "設計師日報表" at bounding box center [35, 159] width 65 height 16
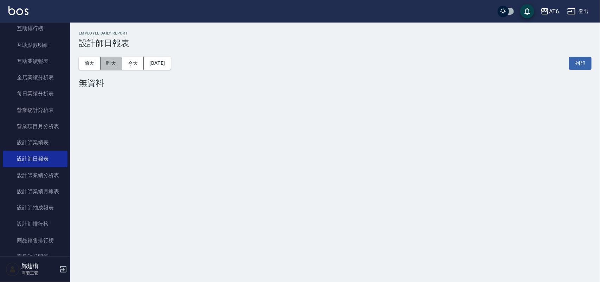
drag, startPoint x: 111, startPoint y: 63, endPoint x: 231, endPoint y: 55, distance: 120.9
click at [109, 63] on button "昨天" at bounding box center [112, 63] width 22 height 13
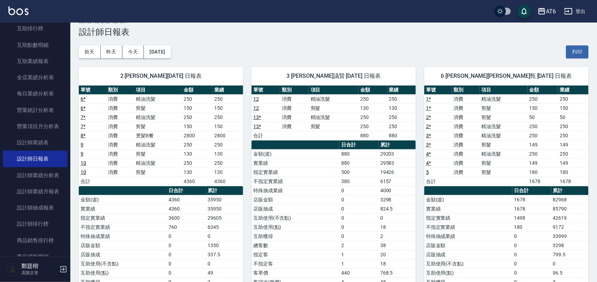
scroll to position [44, 0]
